Goal: Transaction & Acquisition: Purchase product/service

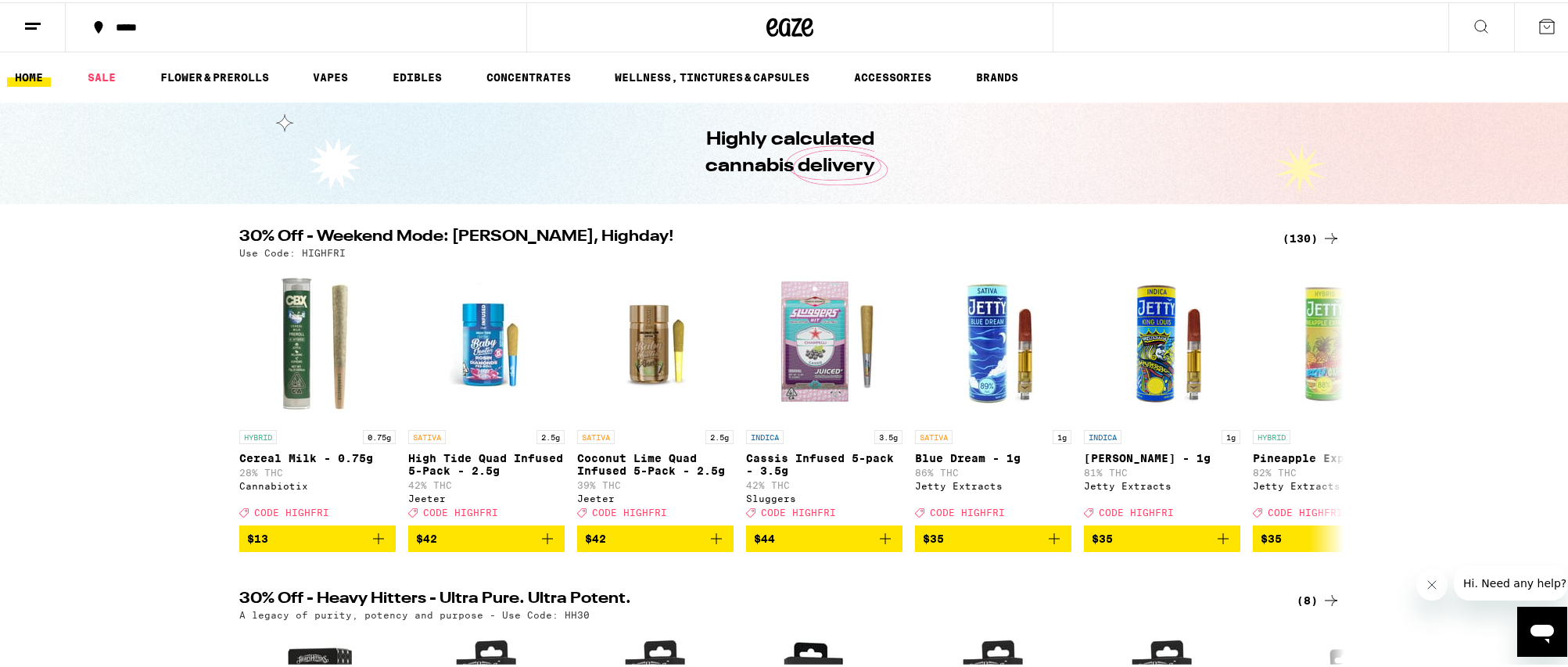
click at [1324, 242] on icon at bounding box center [1330, 235] width 18 height 18
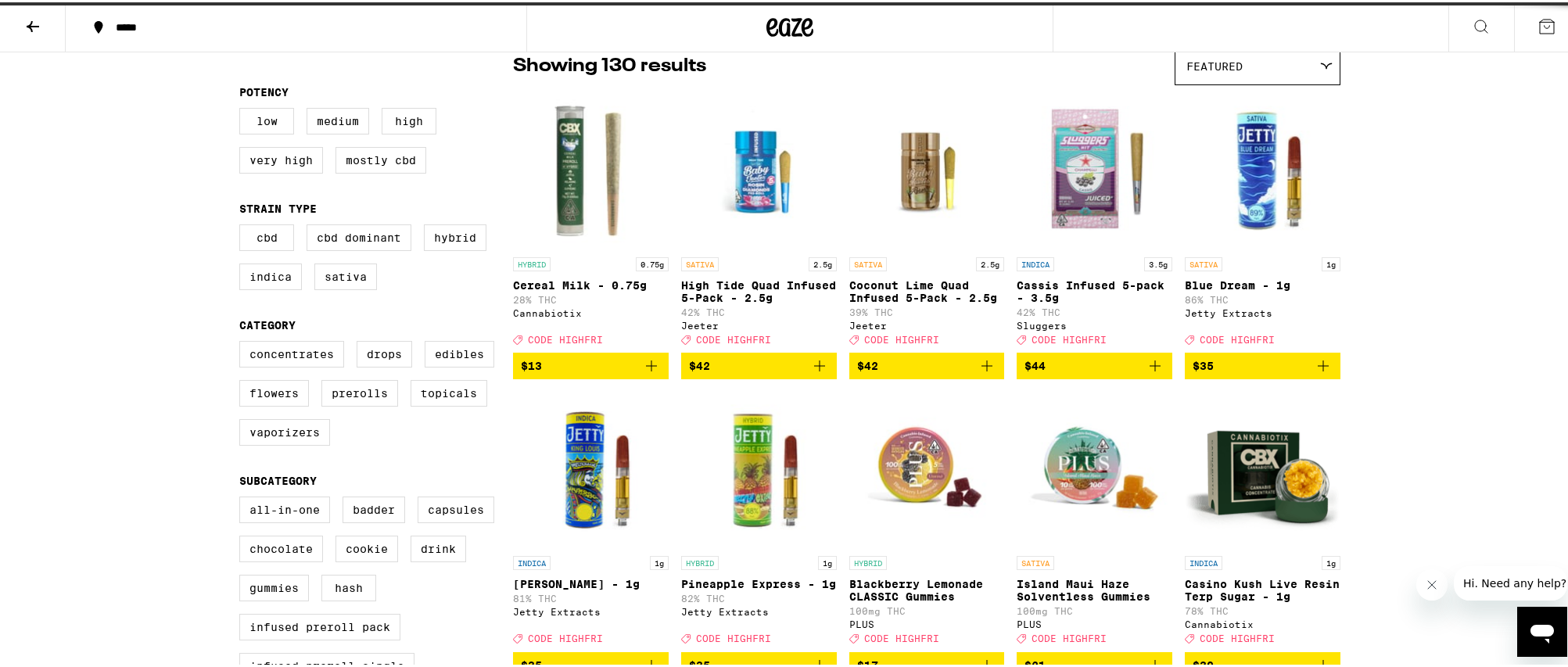
scroll to position [283, 0]
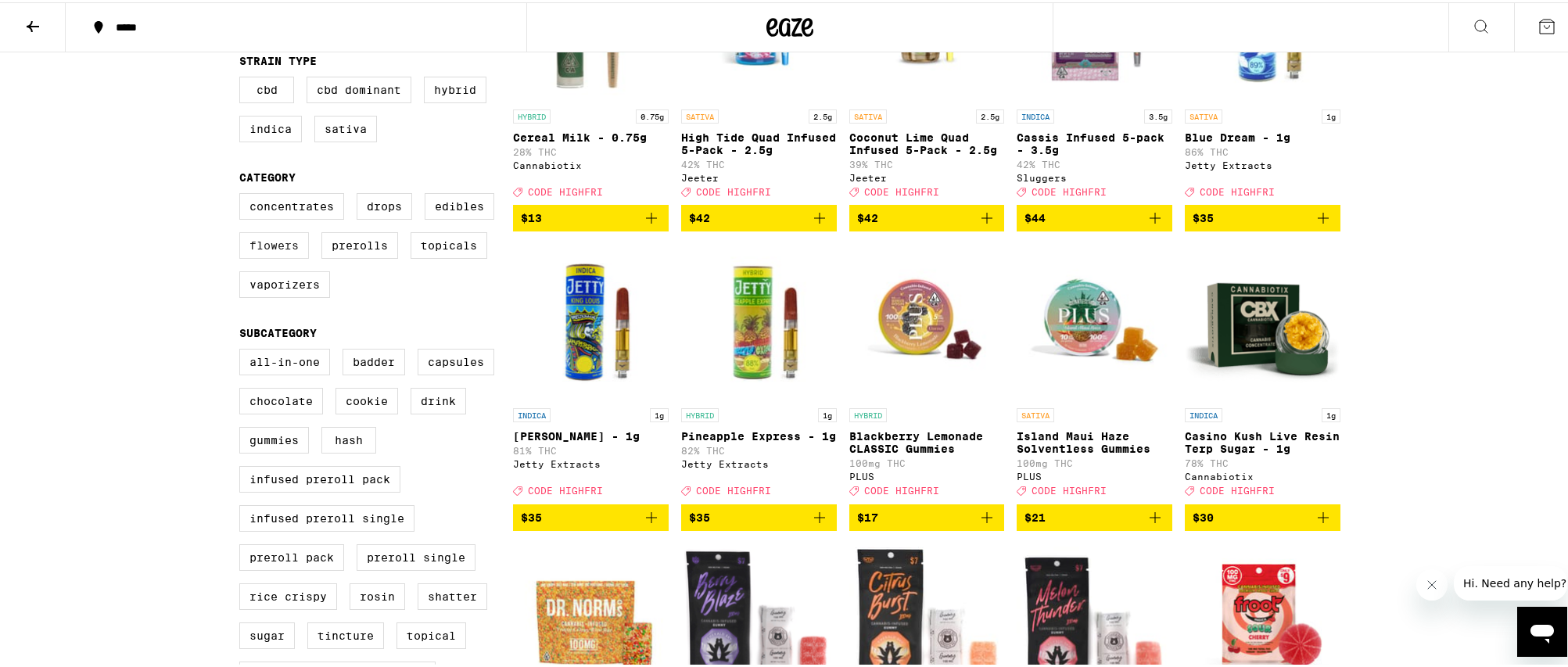
click at [266, 248] on label "Flowers" at bounding box center [274, 243] width 70 height 26
click at [243, 193] on input "Flowers" at bounding box center [242, 193] width 1 height 1
checkbox input "true"
